Goal: Task Accomplishment & Management: Manage account settings

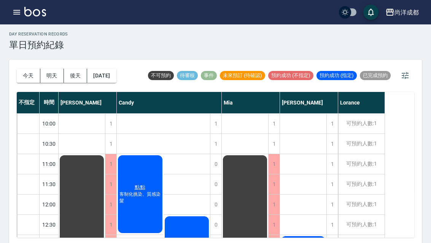
click at [24, 75] on button "今天" at bounding box center [29, 76] width 24 height 14
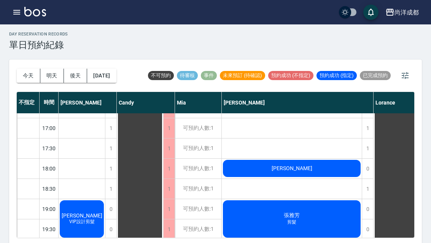
scroll to position [278, 0]
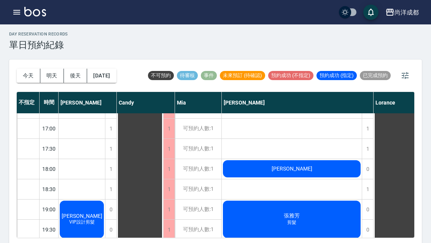
click at [52, 71] on button "明天" at bounding box center [52, 76] width 24 height 14
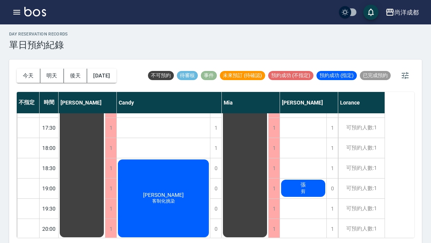
scroll to position [298, 0]
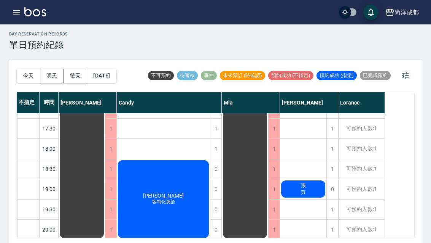
click at [30, 74] on button "今天" at bounding box center [29, 76] width 24 height 14
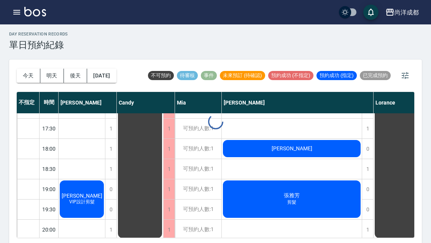
scroll to position [278, 0]
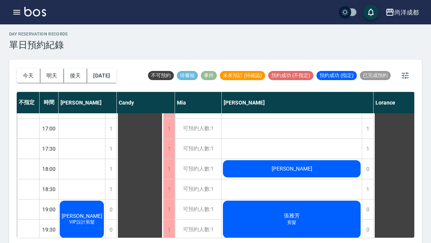
click at [28, 94] on div "不指定" at bounding box center [28, 102] width 23 height 21
click at [27, 94] on div "不指定" at bounding box center [28, 102] width 23 height 21
click at [27, 91] on div "[DATE] [DATE] [DATE] [DATE]" at bounding box center [67, 75] width 100 height 32
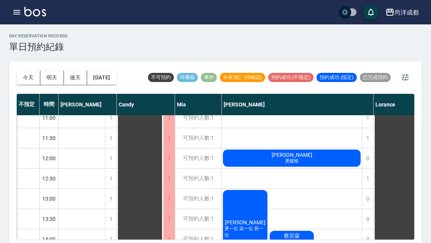
scroll to position [49, 0]
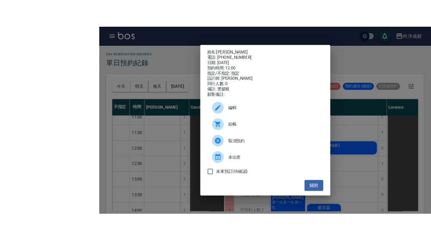
scroll to position [0, 0]
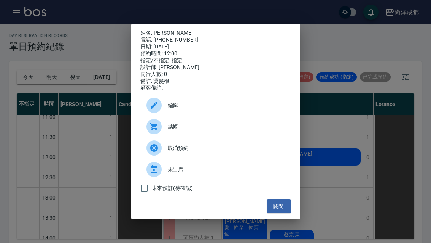
click at [288, 199] on ul "編輯 結帳 取消預約 未出席 未來預訂(待確認)" at bounding box center [216, 144] width 151 height 107
click at [287, 199] on ul "編輯 結帳 取消預約 未出席 未來預訂(待確認)" at bounding box center [216, 144] width 151 height 107
click at [287, 196] on div "未來預訂(待確認)" at bounding box center [216, 188] width 151 height 16
click at [291, 196] on div "未來預訂(待確認)" at bounding box center [216, 188] width 151 height 16
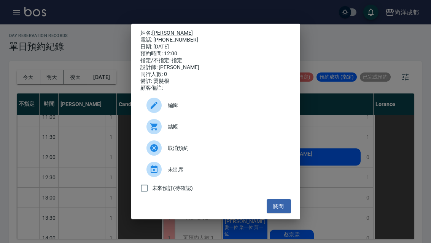
click at [291, 196] on div "未來預訂(待確認)" at bounding box center [216, 188] width 151 height 16
click at [286, 209] on button "關閉" at bounding box center [279, 206] width 24 height 14
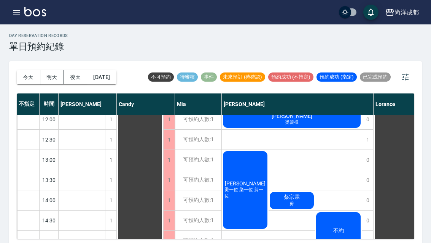
scroll to position [87, 0]
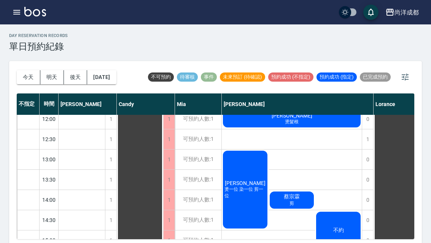
click at [97, 75] on button "[DATE]" at bounding box center [101, 77] width 29 height 14
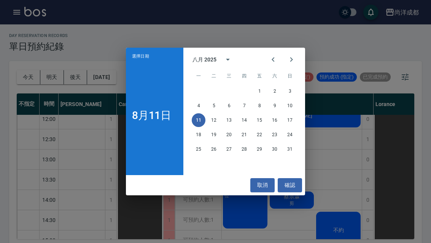
click at [261, 139] on button "22" at bounding box center [260, 135] width 14 height 14
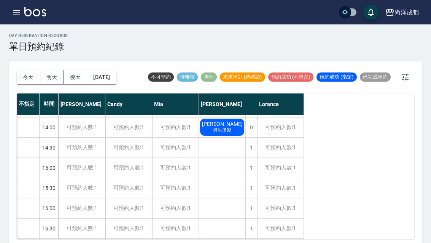
scroll to position [160, 0]
click at [97, 83] on button "[DATE]" at bounding box center [101, 77] width 29 height 14
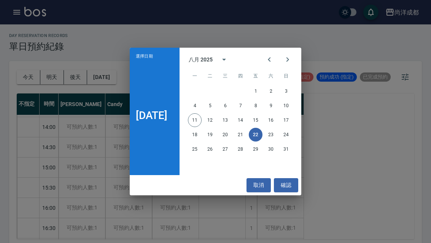
click at [48, 196] on div "選擇日期 [DATE] 八月 2025 一 二 三 四 五 六 日 1 2 3 4 5 6 7 8 9 10 11 12 13 14 15 16 17 18 …" at bounding box center [215, 121] width 431 height 243
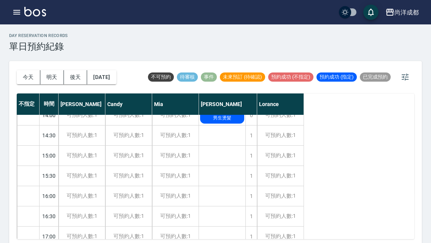
scroll to position [172, 0]
click at [251, 153] on div "1" at bounding box center [251, 155] width 11 height 20
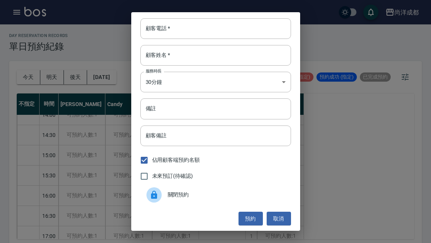
click at [206, 30] on input "顧客電話   *" at bounding box center [216, 28] width 151 height 21
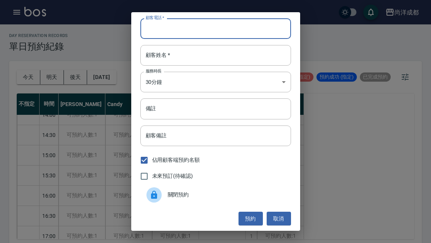
scroll to position [0, 0]
type input "0909932321"
click at [208, 51] on input "顧客姓名   *" at bounding box center [216, 55] width 151 height 21
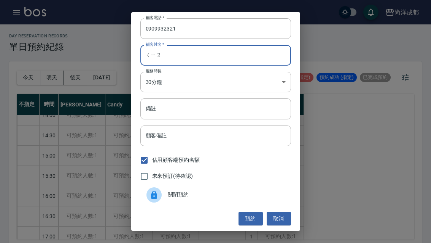
type input "秋"
type input "邱"
click at [289, 83] on body "尚洋成都 登出 櫃檯作業 打帳單 帳單列表 營業儀表板 高階收支登錄 材料自購登錄 每日結帳 排班表 預約管理 預約管理 單日預約紀錄 單週預約紀錄 報表及分…" at bounding box center [215, 123] width 431 height 247
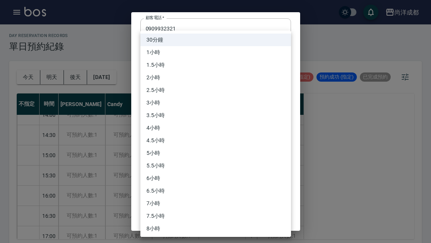
click at [224, 48] on li "1小時" at bounding box center [216, 52] width 151 height 13
type input "2"
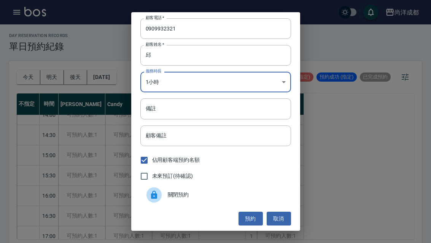
click at [206, 112] on input "備註" at bounding box center [216, 108] width 151 height 21
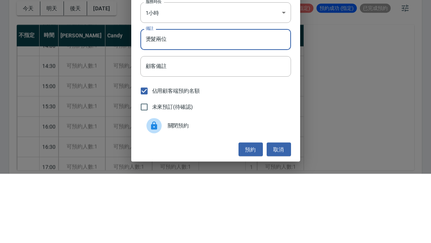
scroll to position [26, 0]
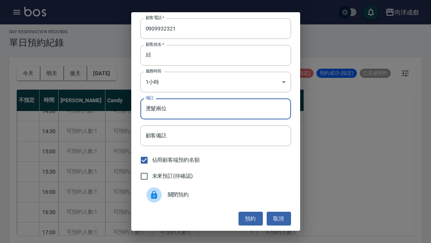
type input "燙髮兩位"
click at [203, 77] on body "尚洋成都 登出 櫃檯作業 打帳單 帳單列表 營業儀表板 高階收支登錄 材料自購登錄 每日結帳 排班表 預約管理 預約管理 單日預約紀錄 單週預約紀錄 報表及分…" at bounding box center [215, 119] width 431 height 247
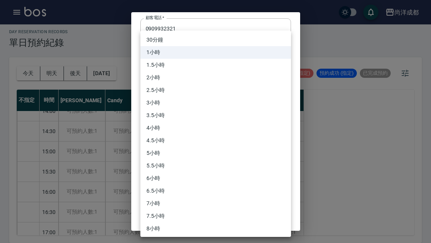
click at [337, 145] on div at bounding box center [215, 121] width 431 height 243
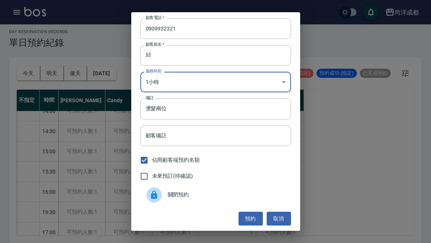
click at [247, 215] on button "預約" at bounding box center [251, 218] width 24 height 14
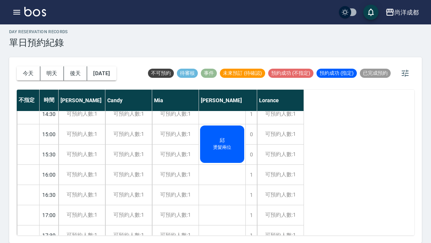
scroll to position [187, 0]
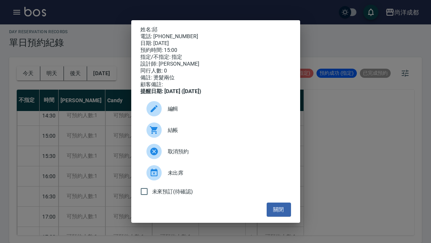
click at [153, 113] on icon at bounding box center [154, 108] width 9 height 9
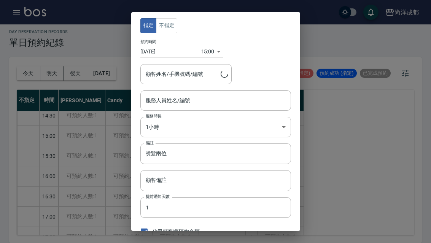
type input "[PERSON_NAME]-01"
type input "邱/0909932321"
click at [206, 46] on body "尚洋成都 登出 櫃檯作業 打帳單 帳單列表 營業儀表板 高階收支登錄 材料自購登錄 每日結帳 排班表 預約管理 預約管理 單日預約紀錄 單週預約紀錄 報表及分…" at bounding box center [215, 119] width 431 height 247
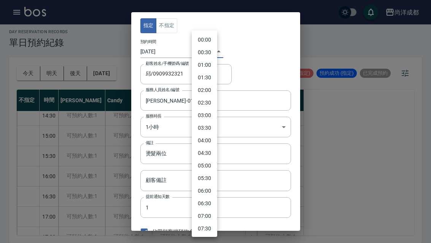
scroll to position [283, 0]
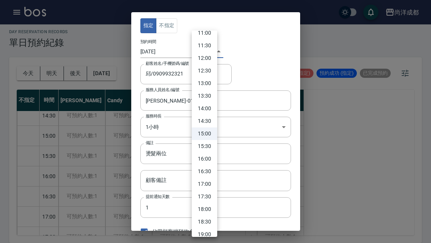
click at [259, 46] on div at bounding box center [215, 121] width 431 height 243
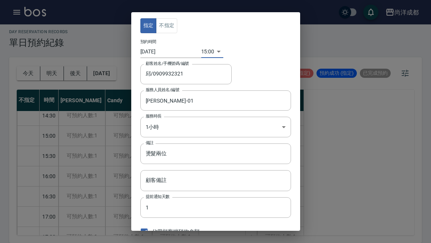
click at [275, 131] on body "尚洋成都 登出 櫃檯作業 打帳單 帳單列表 營業儀表板 高階收支登錄 材料自購登錄 每日結帳 排班表 預約管理 預約管理 單日預約紀錄 單週預約紀錄 報表及分…" at bounding box center [215, 119] width 431 height 247
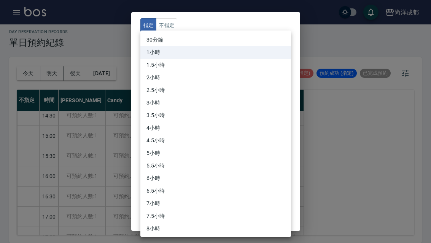
click at [149, 77] on li "2小時" at bounding box center [216, 77] width 151 height 13
type input "4"
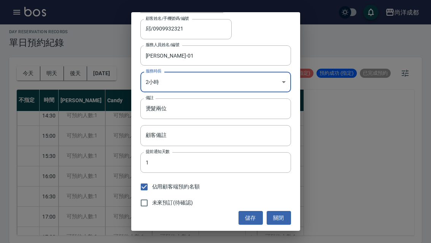
scroll to position [45, 0]
click at [252, 218] on button "儲存" at bounding box center [251, 218] width 24 height 14
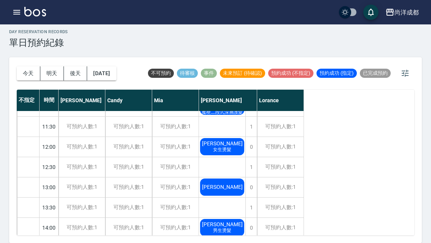
scroll to position [58, 0]
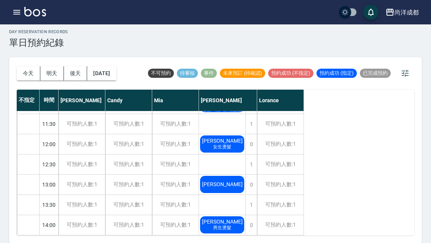
click at [27, 66] on button "今天" at bounding box center [29, 73] width 24 height 14
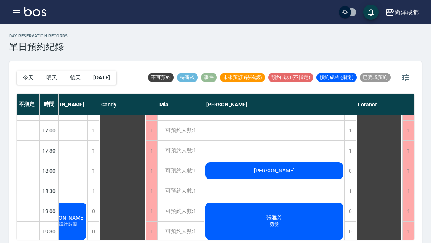
click at [52, 75] on button "明天" at bounding box center [52, 77] width 24 height 14
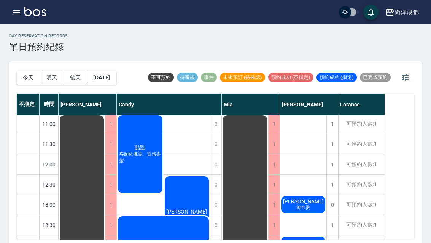
scroll to position [42, 0]
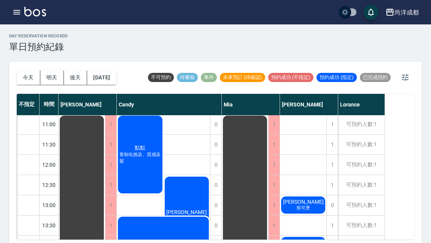
click at [80, 83] on button "後天" at bounding box center [76, 77] width 24 height 14
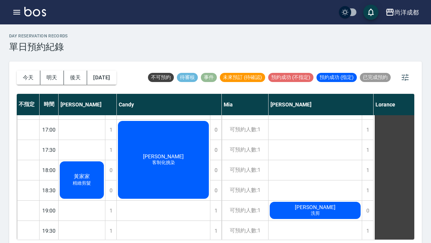
scroll to position [278, 0]
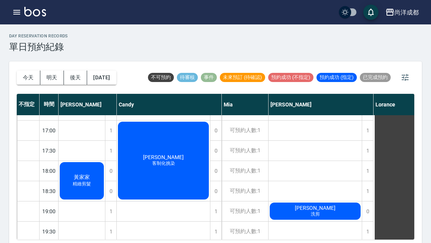
click at [113, 75] on button "[DATE]" at bounding box center [101, 77] width 29 height 14
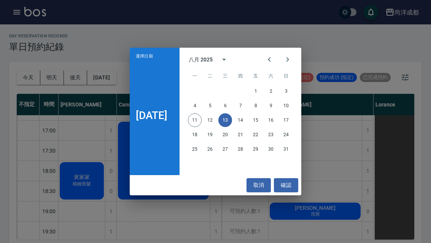
click at [245, 123] on button "14" at bounding box center [241, 120] width 14 height 14
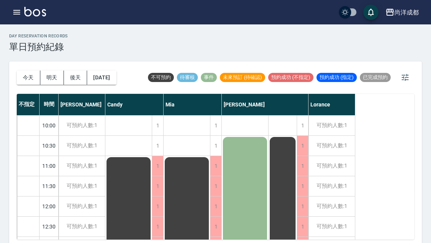
click at [102, 80] on button "[DATE]" at bounding box center [101, 77] width 29 height 14
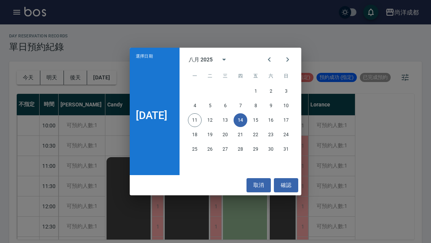
click at [262, 185] on button "取消" at bounding box center [259, 185] width 24 height 14
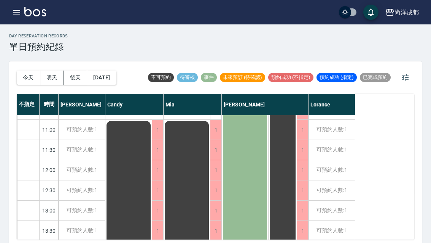
scroll to position [35, 0]
click at [116, 80] on button "[DATE]" at bounding box center [101, 77] width 29 height 14
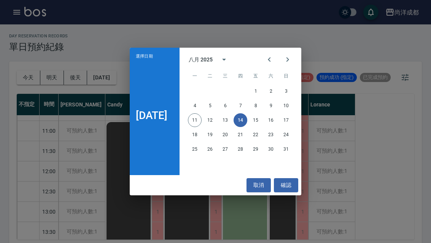
click at [263, 121] on button "15" at bounding box center [256, 120] width 14 height 14
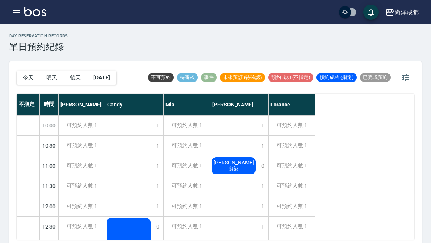
scroll to position [-1, 0]
click at [26, 76] on button "今天" at bounding box center [29, 77] width 24 height 14
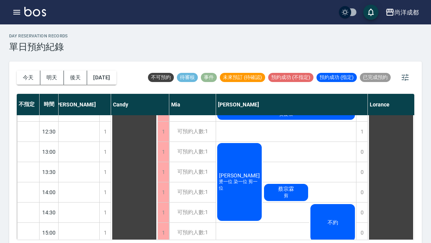
scroll to position [95, 6]
click at [252, 113] on div "[PERSON_NAME]" at bounding box center [292, 104] width 152 height 21
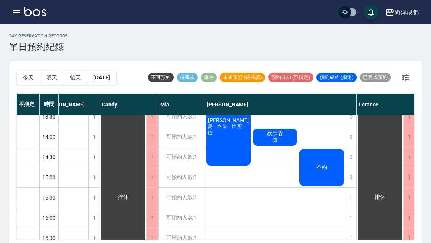
scroll to position [150, 17]
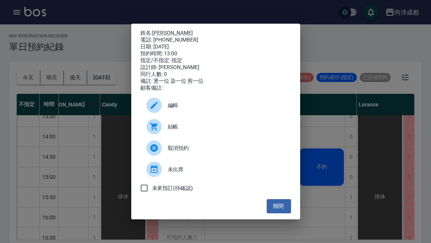
click at [100, 121] on div "姓名: [PERSON_NAME] 電話: [PHONE_NUMBER] 日期: [DATE] 預約時間: 13:00 指定/不指定: 指定 設計師: [PE…" at bounding box center [215, 121] width 431 height 243
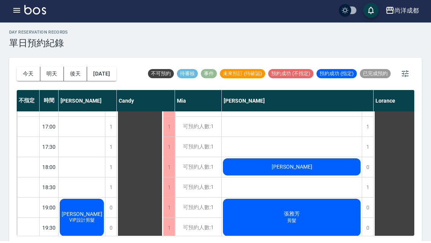
scroll to position [0, 0]
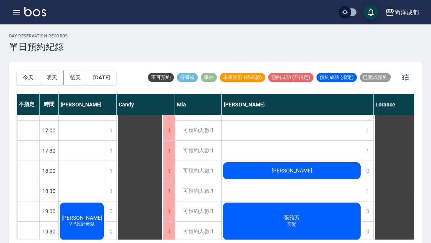
click at [53, 74] on button "明天" at bounding box center [52, 77] width 24 height 14
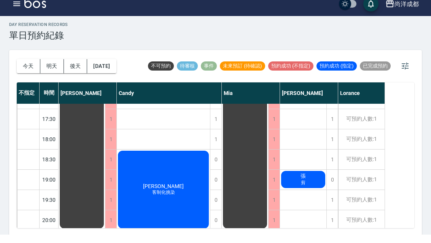
scroll to position [2, 0]
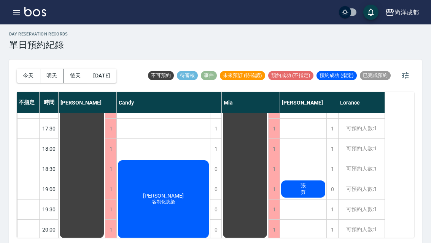
click at [24, 77] on button "今天" at bounding box center [29, 76] width 24 height 14
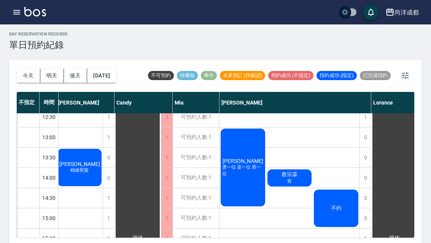
scroll to position [108, 2]
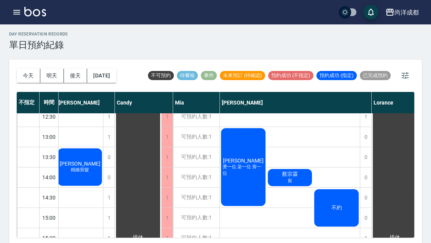
click at [58, 70] on button "明天" at bounding box center [52, 76] width 24 height 14
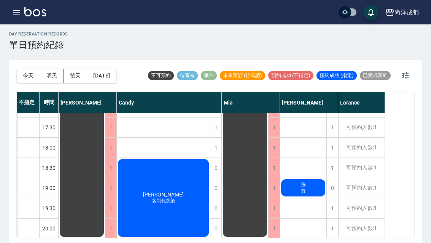
scroll to position [298, 0]
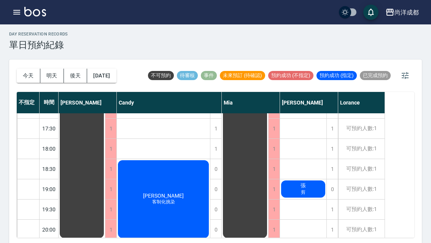
click at [334, 206] on div "1" at bounding box center [332, 209] width 11 height 20
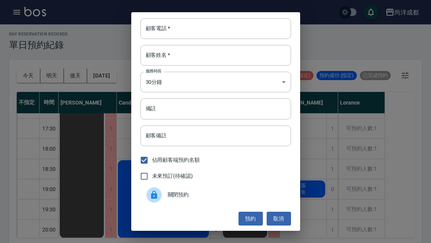
click at [222, 34] on input "顧客電話   *" at bounding box center [216, 28] width 151 height 21
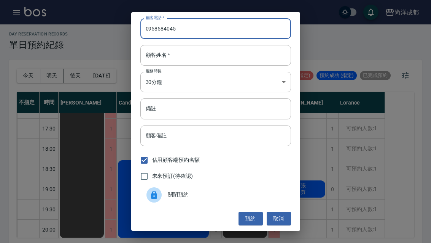
type input "0958584045"
click at [197, 65] on input "顧客姓名   *" at bounding box center [216, 55] width 151 height 21
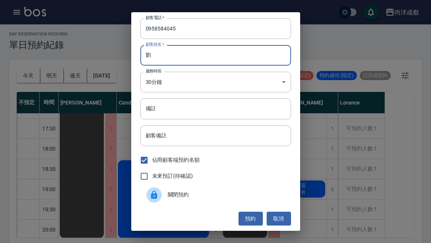
type input "劉"
click at [197, 119] on input "備註" at bounding box center [216, 108] width 151 height 21
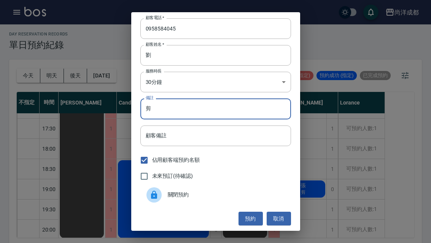
type input "剪"
click at [251, 225] on button "預約" at bounding box center [251, 218] width 24 height 14
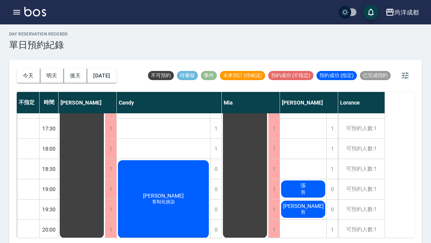
click at [18, 73] on button "今天" at bounding box center [29, 76] width 24 height 14
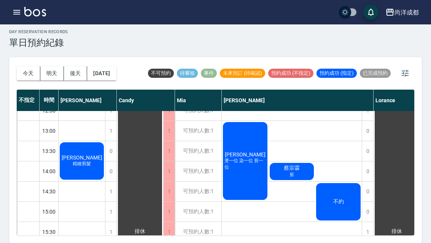
scroll to position [112, 0]
click at [104, 157] on span "蔡宗霖" at bounding box center [82, 157] width 44 height 6
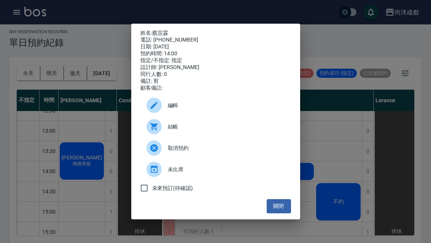
click at [287, 213] on button "關閉" at bounding box center [279, 206] width 24 height 14
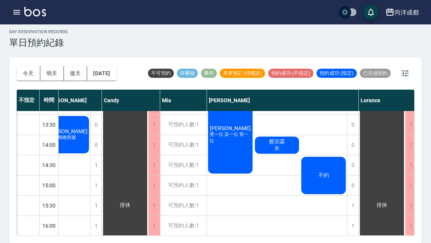
scroll to position [138, 15]
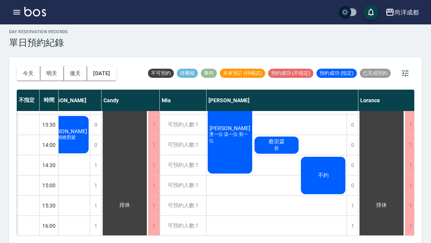
click at [58, 66] on button "明天" at bounding box center [52, 73] width 24 height 14
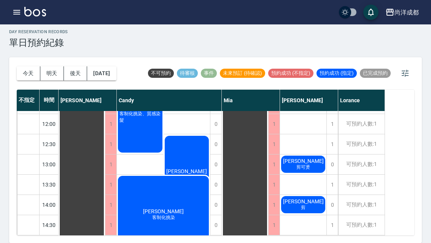
scroll to position [86, 0]
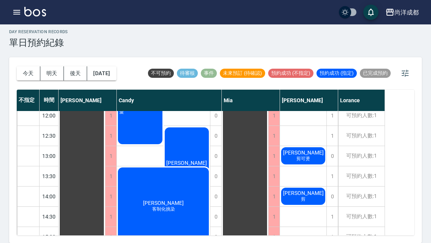
click at [193, 126] on div "[PERSON_NAME]制化挑染" at bounding box center [187, 166] width 47 height 80
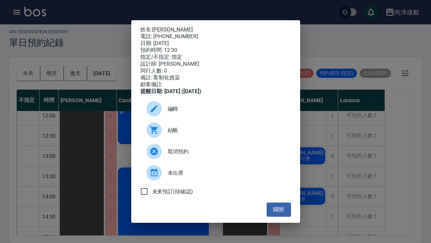
click at [348, 61] on div "姓名: [PERSON_NAME]: [PHONE_NUMBER] 日期: [DATE] 預約時間: 12:30 指定/不指定: 指定 設計師: [PERSO…" at bounding box center [215, 121] width 431 height 243
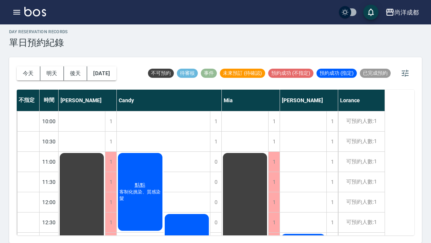
scroll to position [0, 0]
click at [72, 66] on button "後天" at bounding box center [76, 73] width 24 height 14
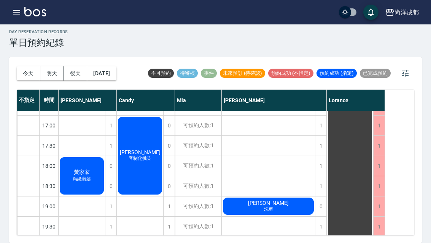
scroll to position [278, 0]
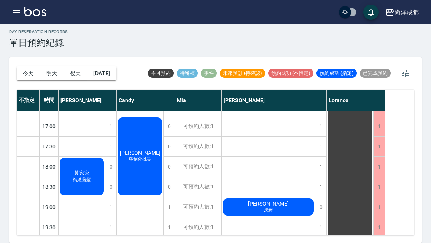
click at [101, 66] on button "[DATE]" at bounding box center [101, 73] width 29 height 14
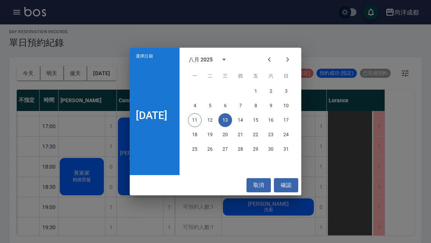
click at [243, 117] on button "14" at bounding box center [241, 120] width 14 height 14
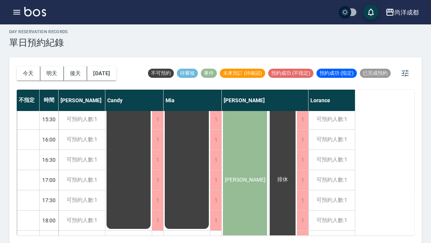
scroll to position [222, 0]
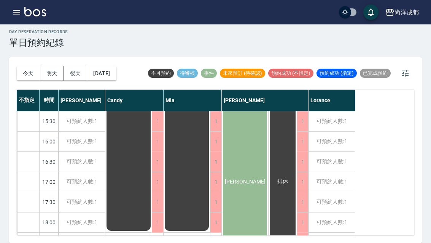
click at [114, 66] on button "[DATE]" at bounding box center [101, 73] width 29 height 14
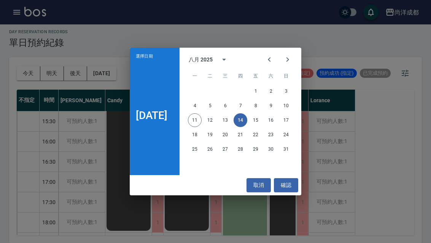
click at [261, 120] on button "15" at bounding box center [256, 120] width 14 height 14
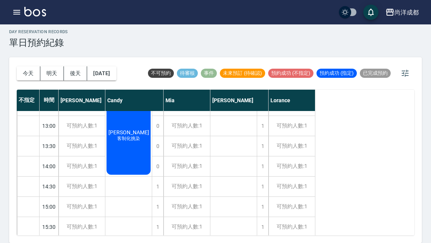
click at [101, 66] on button "[DATE]" at bounding box center [101, 73] width 29 height 14
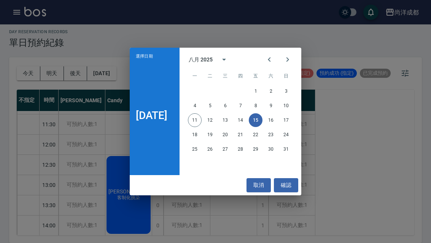
click at [273, 120] on button "16" at bounding box center [271, 120] width 14 height 14
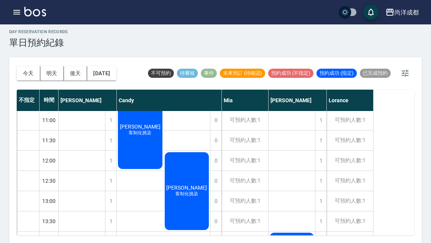
scroll to position [41, 0]
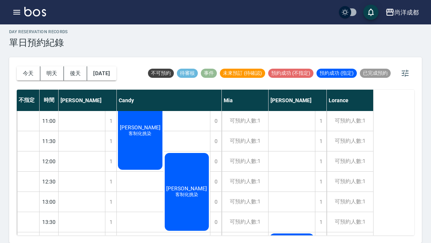
click at [105, 66] on button "[DATE]" at bounding box center [101, 73] width 29 height 14
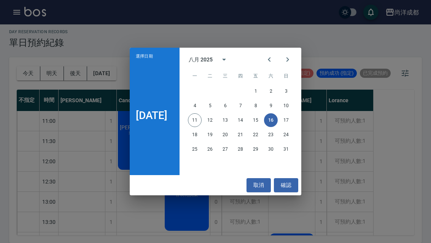
click at [289, 119] on button "17" at bounding box center [287, 120] width 14 height 14
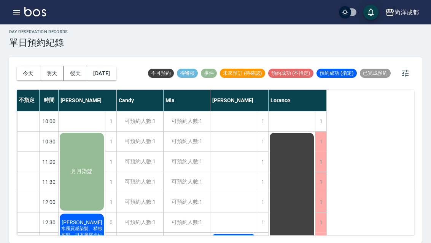
scroll to position [-1, 0]
click at [101, 66] on button "[DATE]" at bounding box center [101, 73] width 29 height 14
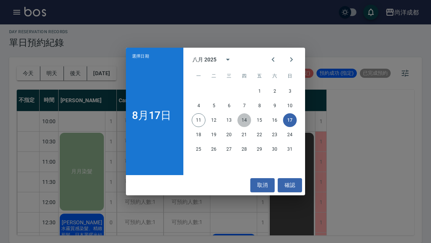
click at [248, 118] on button "14" at bounding box center [245, 120] width 14 height 14
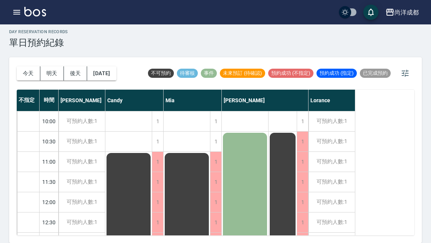
click at [103, 66] on button "[DATE]" at bounding box center [101, 73] width 29 height 14
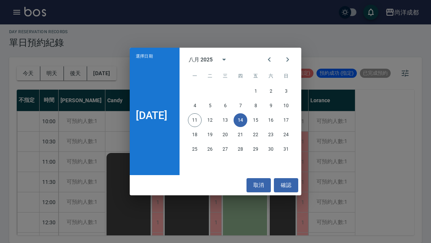
click at [225, 117] on button "13" at bounding box center [226, 120] width 14 height 14
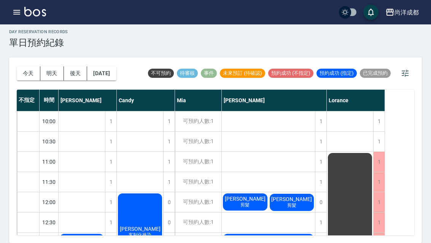
click at [106, 66] on button "[DATE]" at bounding box center [101, 73] width 29 height 14
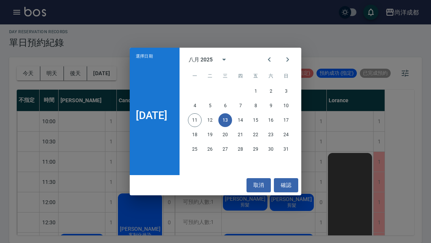
click at [260, 119] on button "15" at bounding box center [256, 120] width 14 height 14
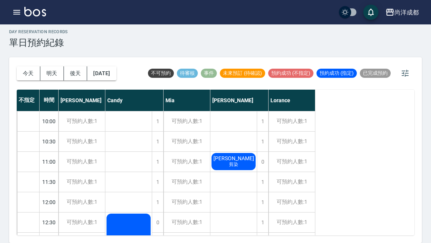
click at [106, 66] on button "[DATE]" at bounding box center [101, 73] width 29 height 14
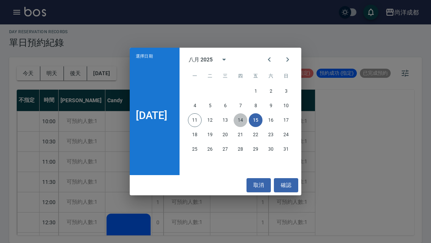
click at [246, 118] on button "14" at bounding box center [241, 120] width 14 height 14
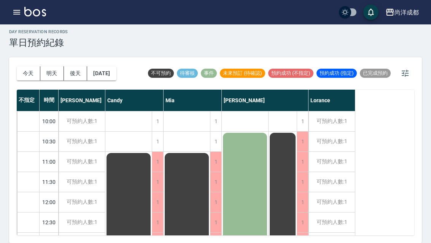
click at [104, 66] on button "[DATE]" at bounding box center [101, 73] width 29 height 14
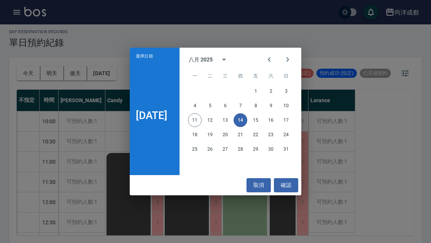
click at [227, 116] on button "13" at bounding box center [226, 120] width 14 height 14
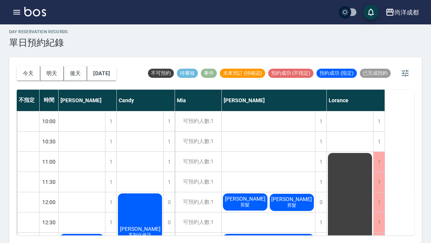
click at [108, 66] on button "[DATE]" at bounding box center [101, 73] width 29 height 14
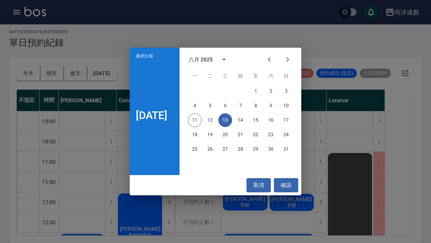
click at [263, 118] on button "15" at bounding box center [256, 120] width 14 height 14
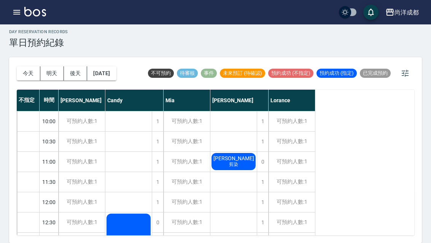
click at [107, 66] on button "[DATE]" at bounding box center [101, 73] width 29 height 14
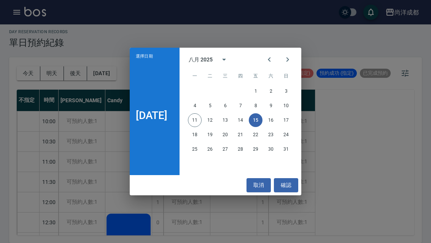
click at [244, 120] on button "14" at bounding box center [241, 120] width 14 height 14
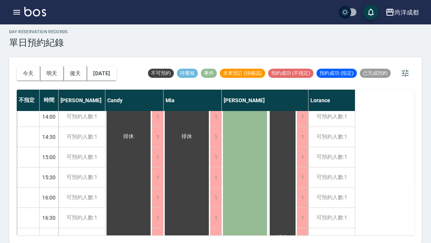
scroll to position [166, 0]
click at [30, 66] on button "今天" at bounding box center [29, 73] width 24 height 14
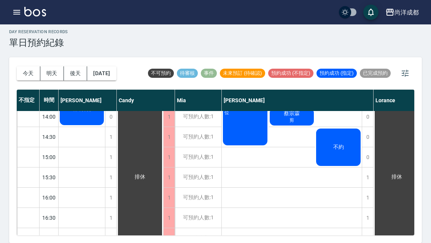
click at [107, 66] on button "[DATE]" at bounding box center [101, 73] width 29 height 14
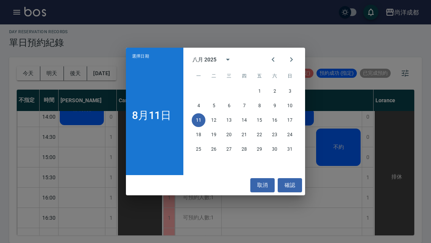
click at [292, 58] on icon "Next month" at bounding box center [291, 59] width 9 height 9
click at [200, 106] on button "8" at bounding box center [199, 106] width 14 height 14
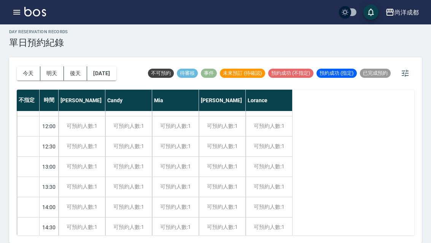
scroll to position [69, 0]
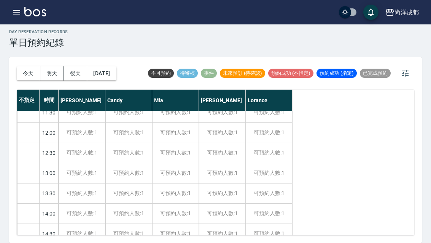
click at [108, 66] on button "[DATE]" at bounding box center [101, 73] width 29 height 14
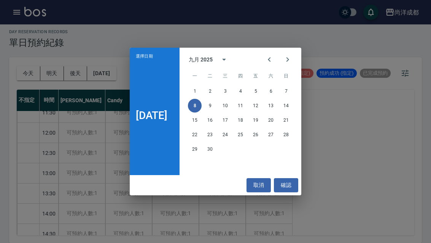
click at [288, 184] on button "確認" at bounding box center [286, 185] width 24 height 14
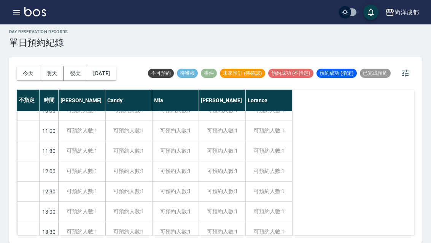
scroll to position [30, 0]
click at [228, 161] on div "可預約人數:1" at bounding box center [222, 171] width 46 height 20
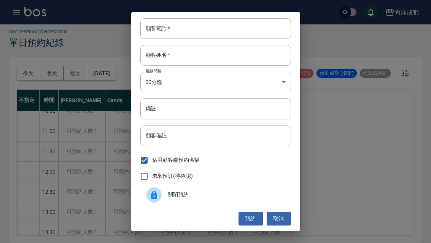
click at [162, 30] on div "顧客電話   * 顧客電話   *" at bounding box center [216, 28] width 151 height 21
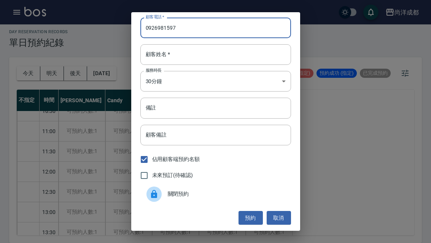
scroll to position [1, 0]
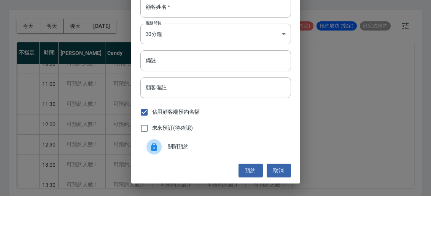
type input "0926981597"
click at [159, 97] on input "備註" at bounding box center [216, 107] width 151 height 21
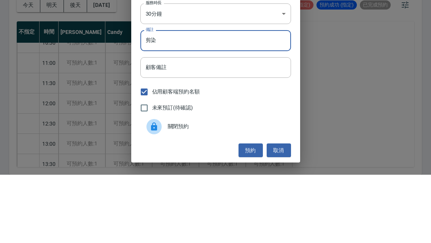
scroll to position [0, 0]
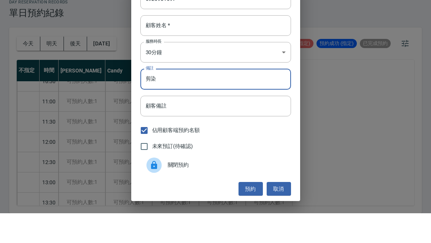
type input "剪染"
click at [277, 45] on input "顧客姓名   *" at bounding box center [216, 55] width 151 height 21
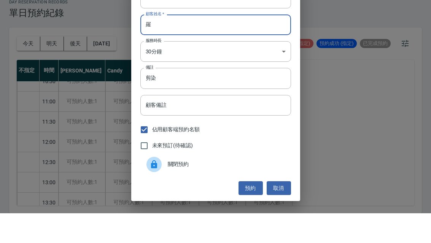
scroll to position [1, 0]
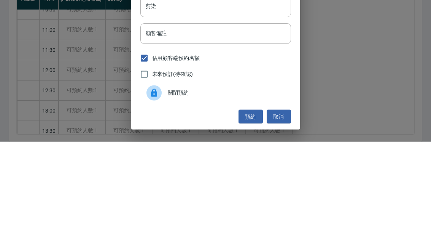
type input "羅"
click at [274, 125] on input "顧客備註" at bounding box center [216, 135] width 151 height 21
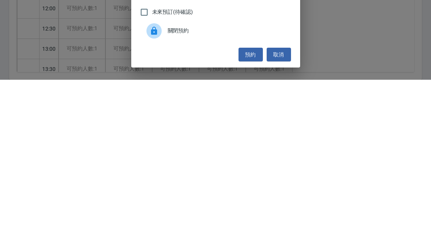
click at [254, 211] on button "預約" at bounding box center [251, 218] width 24 height 14
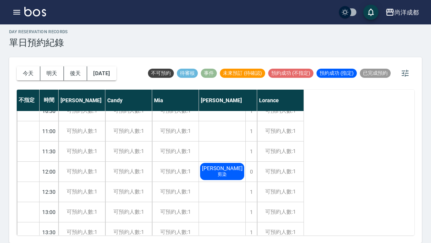
click at [103, 66] on button "[DATE]" at bounding box center [101, 73] width 29 height 14
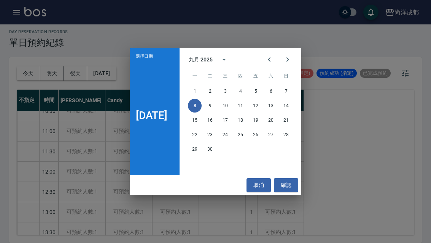
click at [290, 182] on button "確認" at bounding box center [286, 185] width 24 height 14
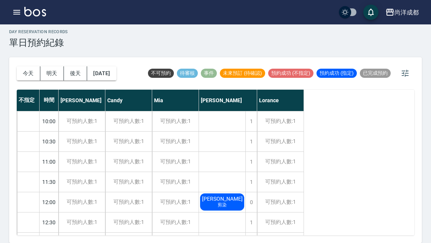
scroll to position [0, 0]
click at [29, 66] on button "今天" at bounding box center [29, 73] width 24 height 14
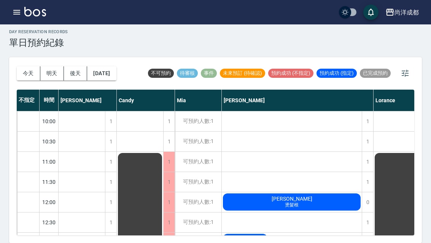
click at [59, 66] on button "明天" at bounding box center [52, 73] width 24 height 14
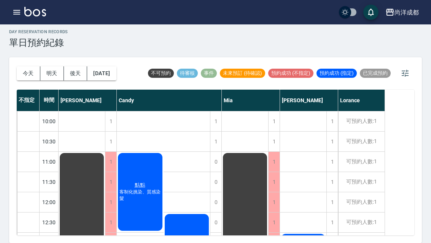
click at [85, 66] on button "後天" at bounding box center [76, 73] width 24 height 14
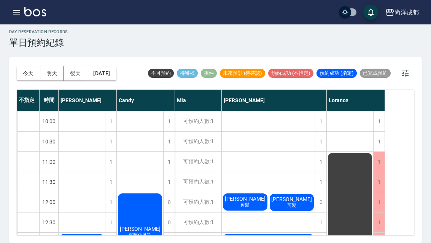
click at [27, 66] on button "今天" at bounding box center [29, 73] width 24 height 14
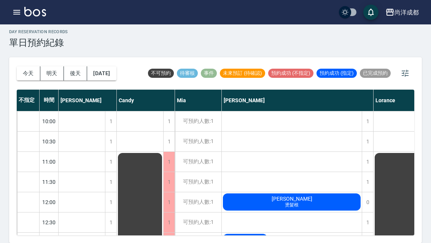
click at [105, 66] on button "[DATE]" at bounding box center [101, 73] width 29 height 14
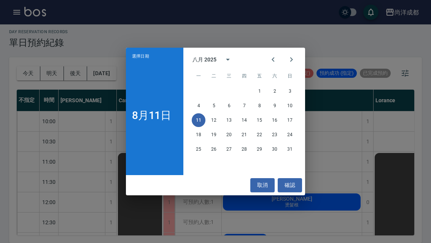
click at [291, 59] on icon "Next month" at bounding box center [291, 59] width 9 height 9
click at [216, 105] on button "9" at bounding box center [214, 106] width 14 height 14
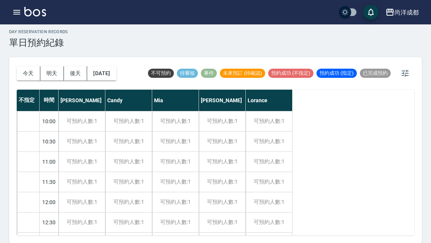
click at [111, 66] on button "[DATE]" at bounding box center [101, 73] width 29 height 14
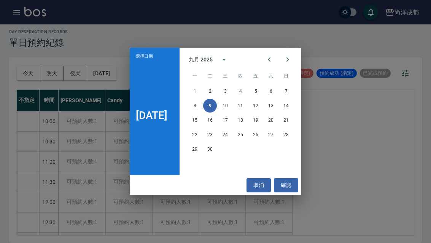
click at [195, 104] on button "8" at bounding box center [195, 106] width 14 height 14
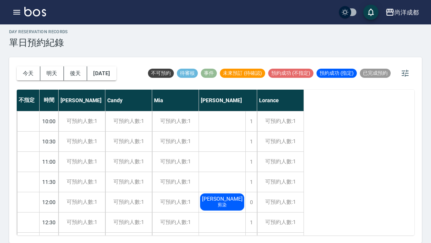
click at [29, 66] on button "今天" at bounding box center [29, 73] width 24 height 14
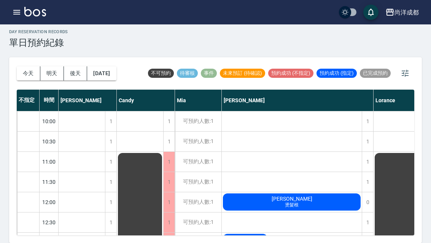
click at [113, 66] on button "[DATE]" at bounding box center [101, 73] width 29 height 14
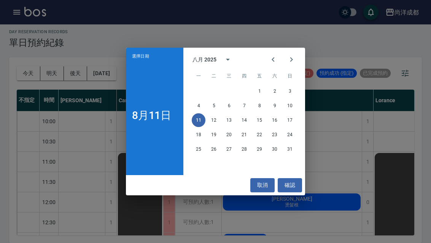
click at [259, 123] on button "15" at bounding box center [260, 120] width 14 height 14
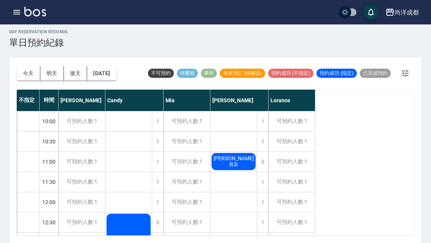
click at [262, 232] on div "1" at bounding box center [262, 242] width 11 height 20
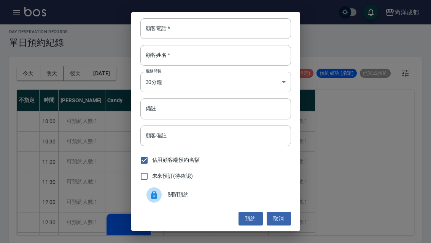
click at [229, 28] on input "顧客電話   *" at bounding box center [216, 28] width 151 height 21
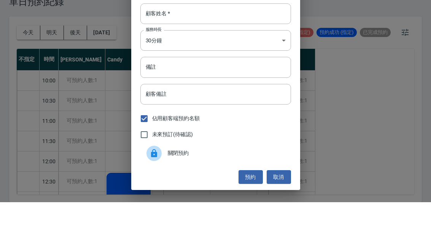
scroll to position [1, 0]
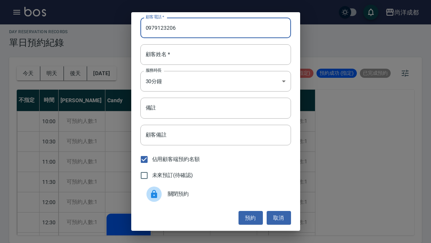
type input "0979123206"
click at [249, 57] on input "顧客姓名   *" at bounding box center [216, 54] width 151 height 21
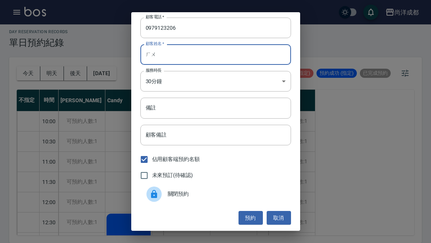
type input "ㄏ"
type input "ㄙ"
type input "ㄓ"
type input "所"
type input "ㄙ"
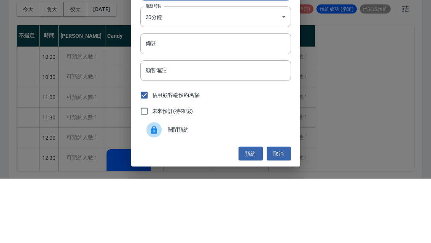
type input "[PERSON_NAME]"
click at [238, 97] on input "備註" at bounding box center [216, 107] width 151 height 21
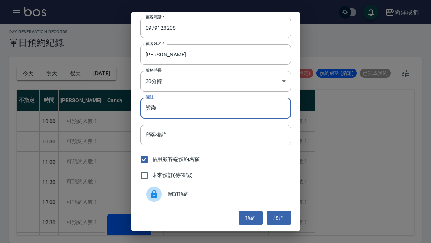
type input "燙染"
click at [254, 218] on button "預約" at bounding box center [251, 218] width 24 height 14
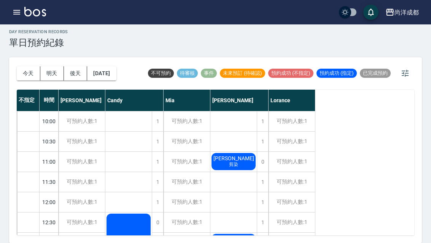
click at [24, 66] on button "今天" at bounding box center [29, 73] width 24 height 14
